Goal: Connect with others: Connect with others

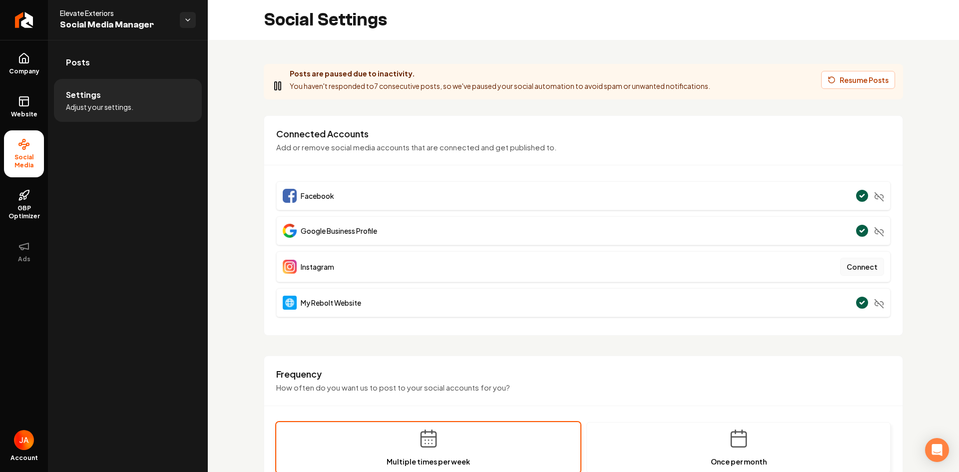
click at [852, 269] on button "Connect" at bounding box center [863, 267] width 44 height 18
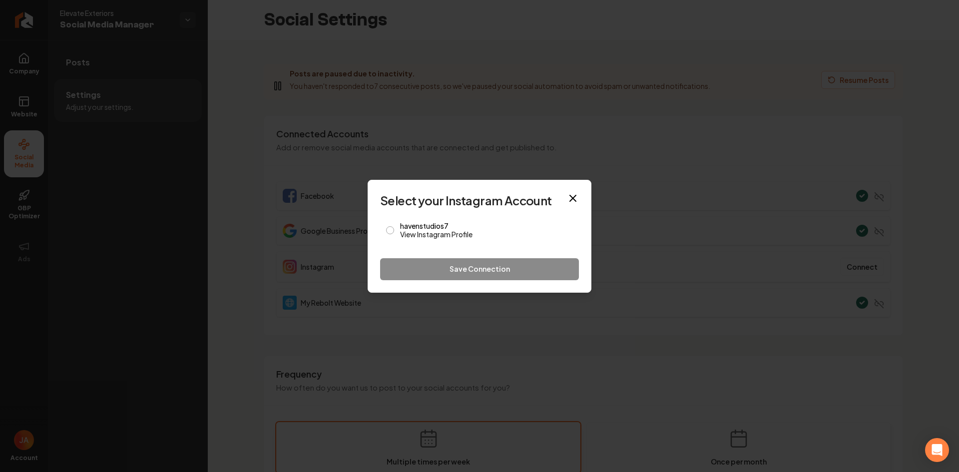
drag, startPoint x: 576, startPoint y: 202, endPoint x: 572, endPoint y: 194, distance: 8.9
click at [576, 202] on icon "button" at bounding box center [573, 198] width 12 height 12
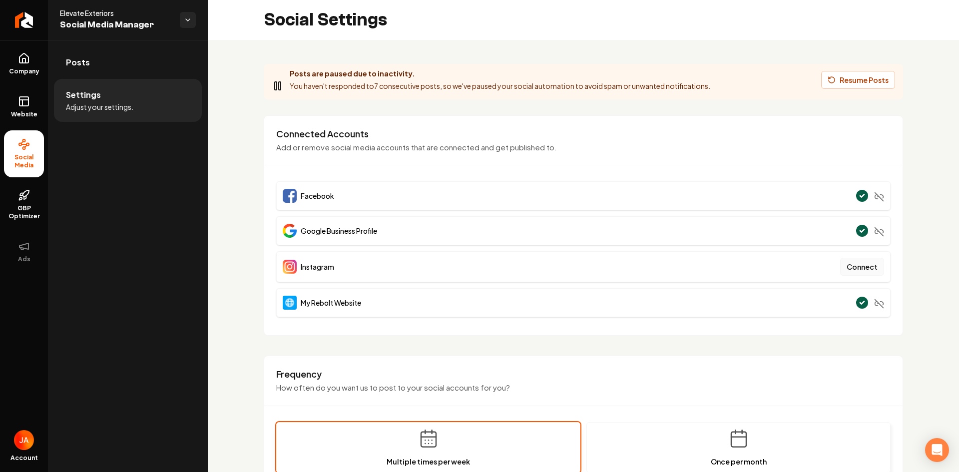
click at [846, 265] on button "Connect" at bounding box center [863, 267] width 44 height 18
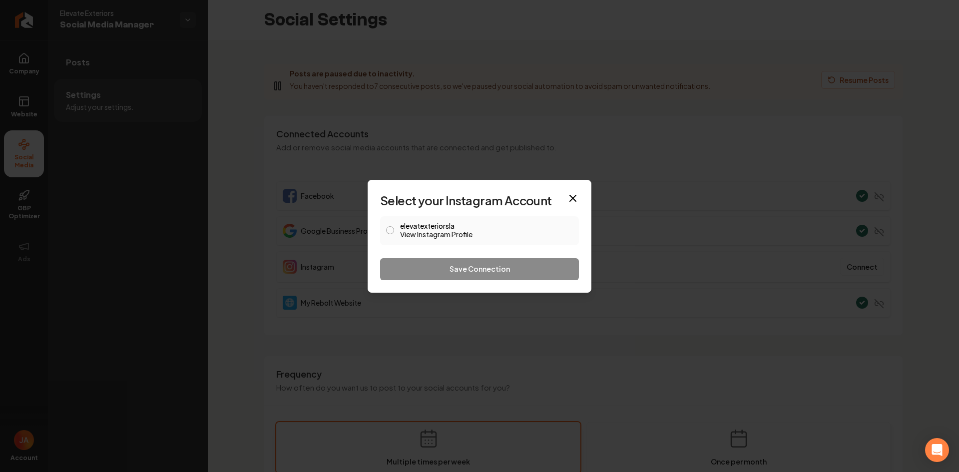
click at [442, 229] on link "View Instagram Profile" at bounding box center [486, 234] width 173 height 10
click at [426, 233] on link "View Instagram Profile" at bounding box center [486, 234] width 173 height 10
click at [394, 230] on div "elevatexteriorsla View Instagram Profile" at bounding box center [479, 230] width 199 height 29
click at [389, 231] on button "elevatexteriorsla View Instagram Profile" at bounding box center [390, 230] width 8 height 8
click at [447, 269] on button "Save Connection" at bounding box center [479, 269] width 199 height 22
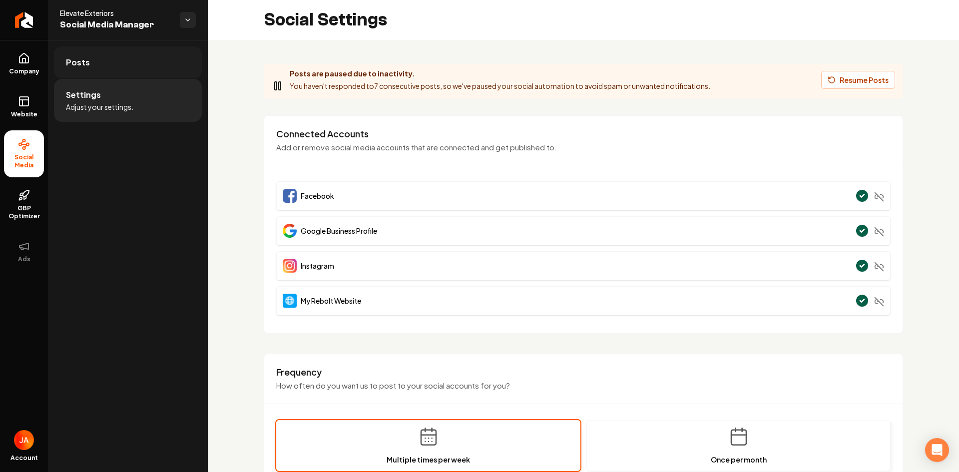
click at [66, 63] on span "Posts" at bounding box center [78, 62] width 24 height 12
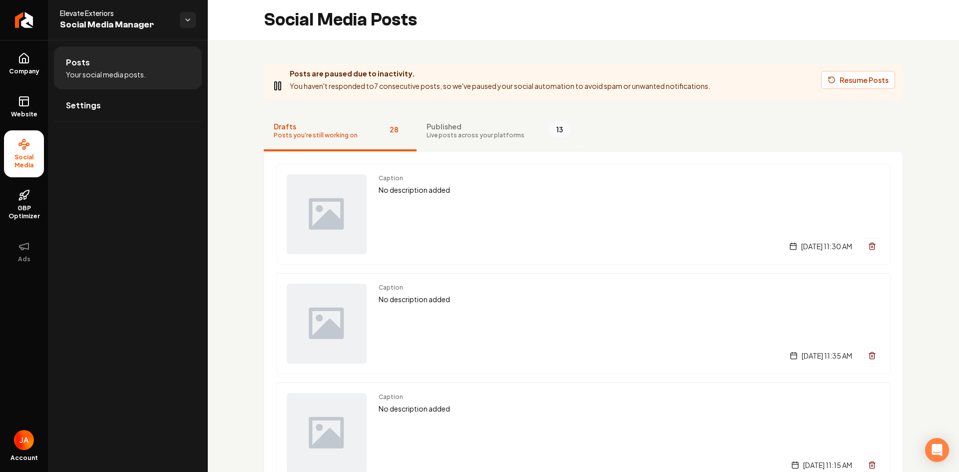
click at [500, 133] on span "Live posts across your platforms" at bounding box center [476, 135] width 98 height 8
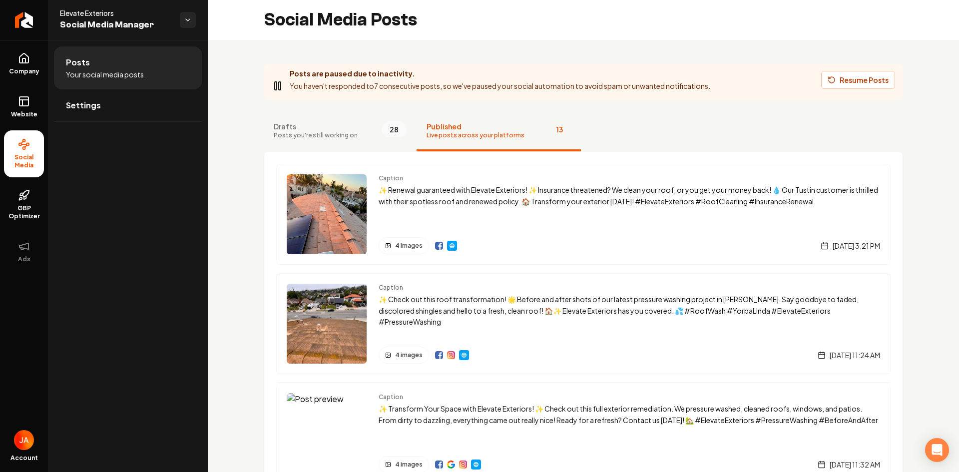
click at [332, 123] on span "Drafts" at bounding box center [316, 126] width 84 height 10
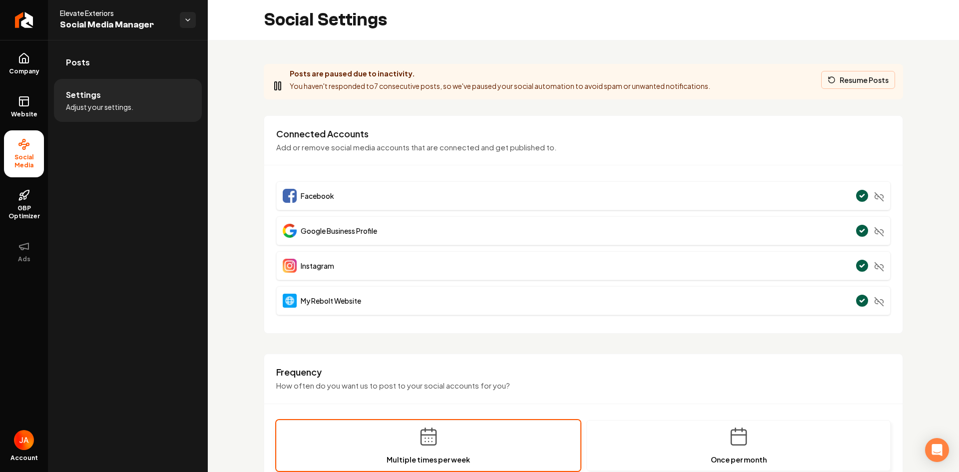
click at [843, 83] on button "Resume Posts" at bounding box center [859, 80] width 74 height 18
